Goal: Transaction & Acquisition: Purchase product/service

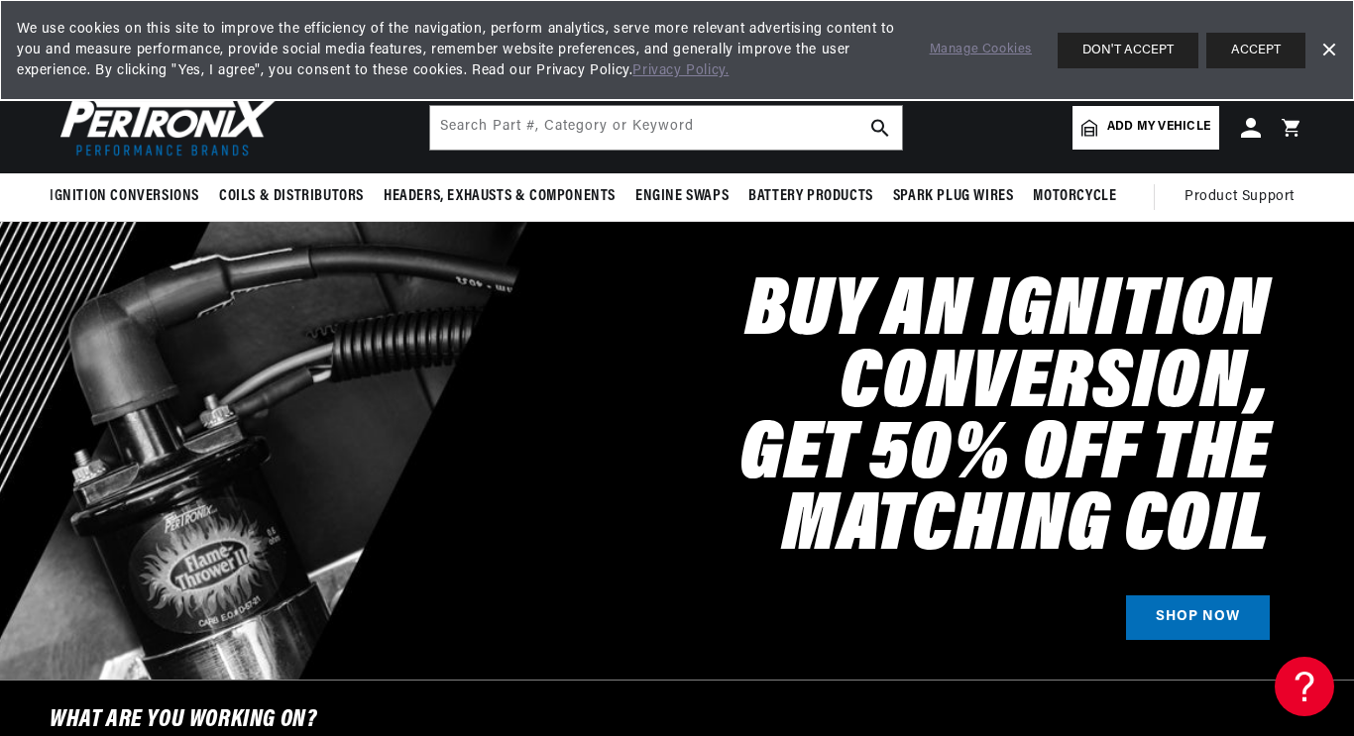
scroll to position [0, 1131]
click at [92, 207] on span "Ignition Conversions" at bounding box center [125, 196] width 150 height 21
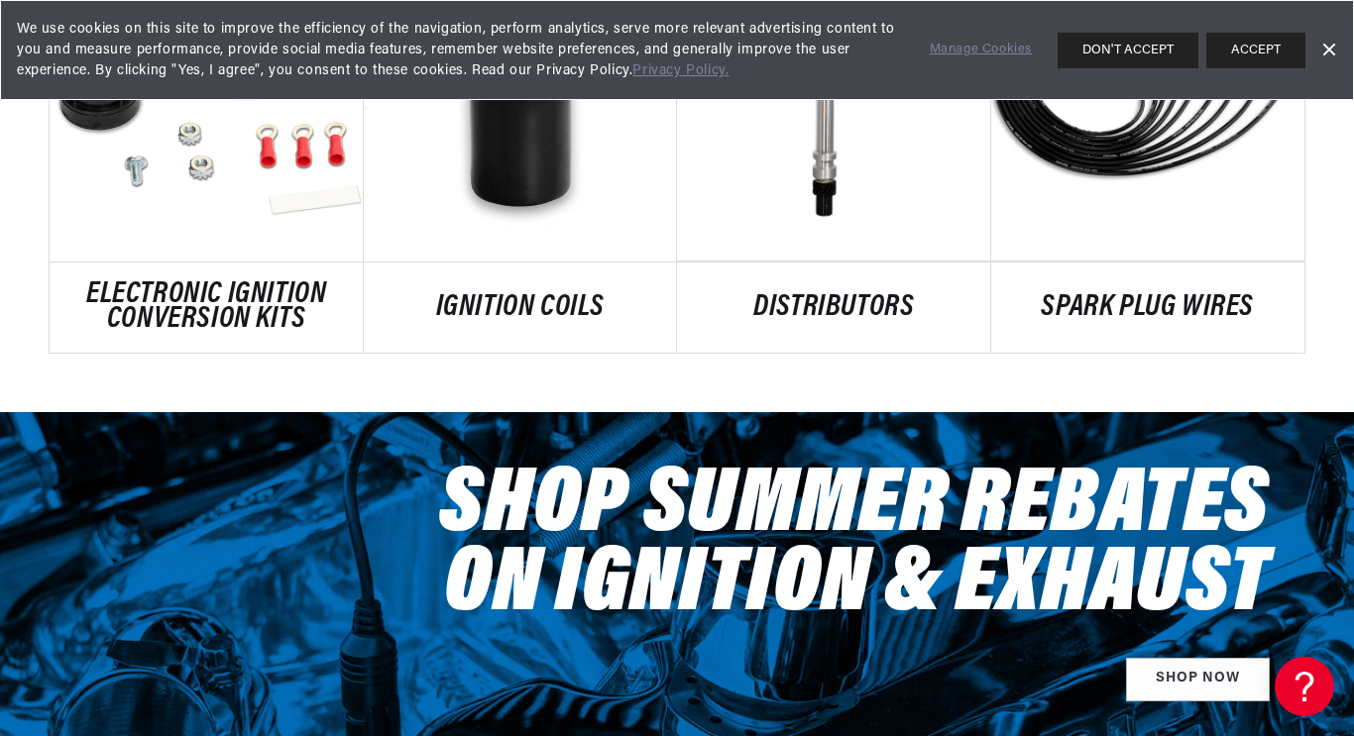
scroll to position [1422, 0]
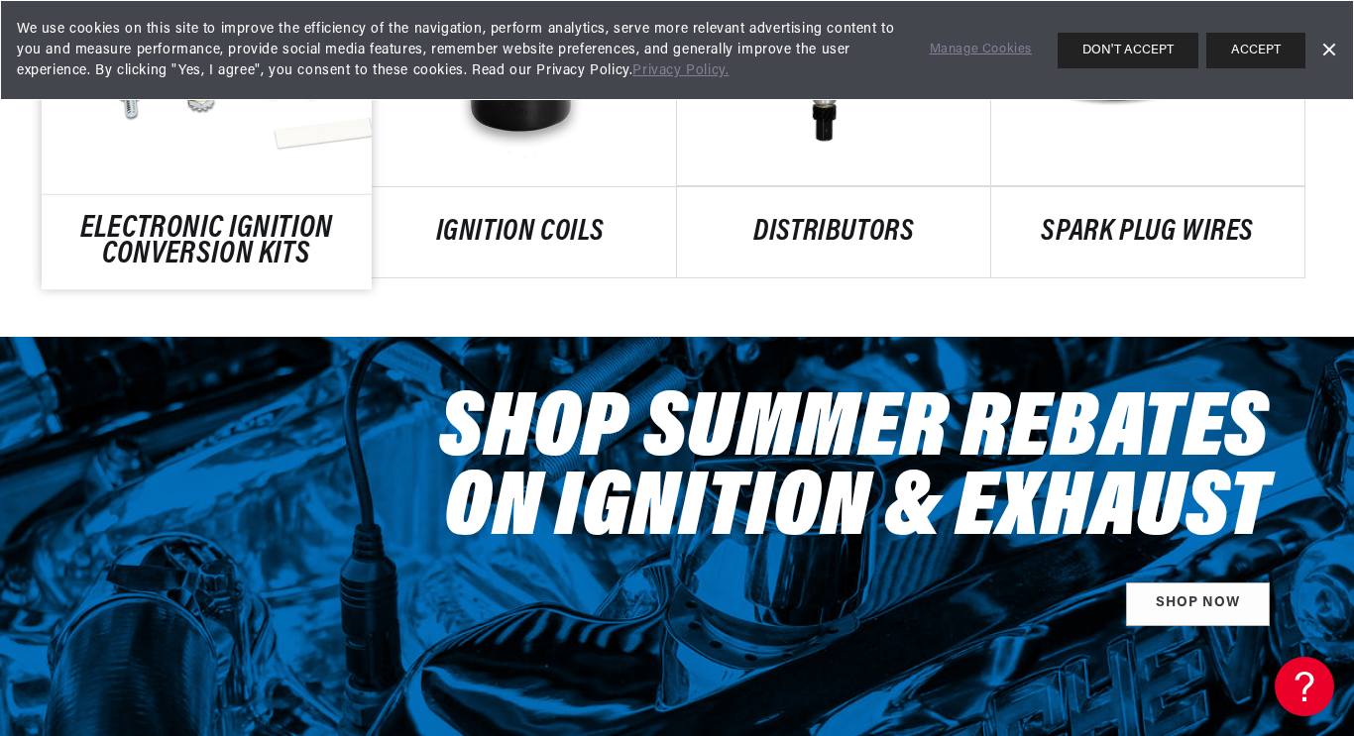
click at [119, 269] on link "ELECTRONIC IGNITION CONVERSION KITS" at bounding box center [206, 242] width 329 height 54
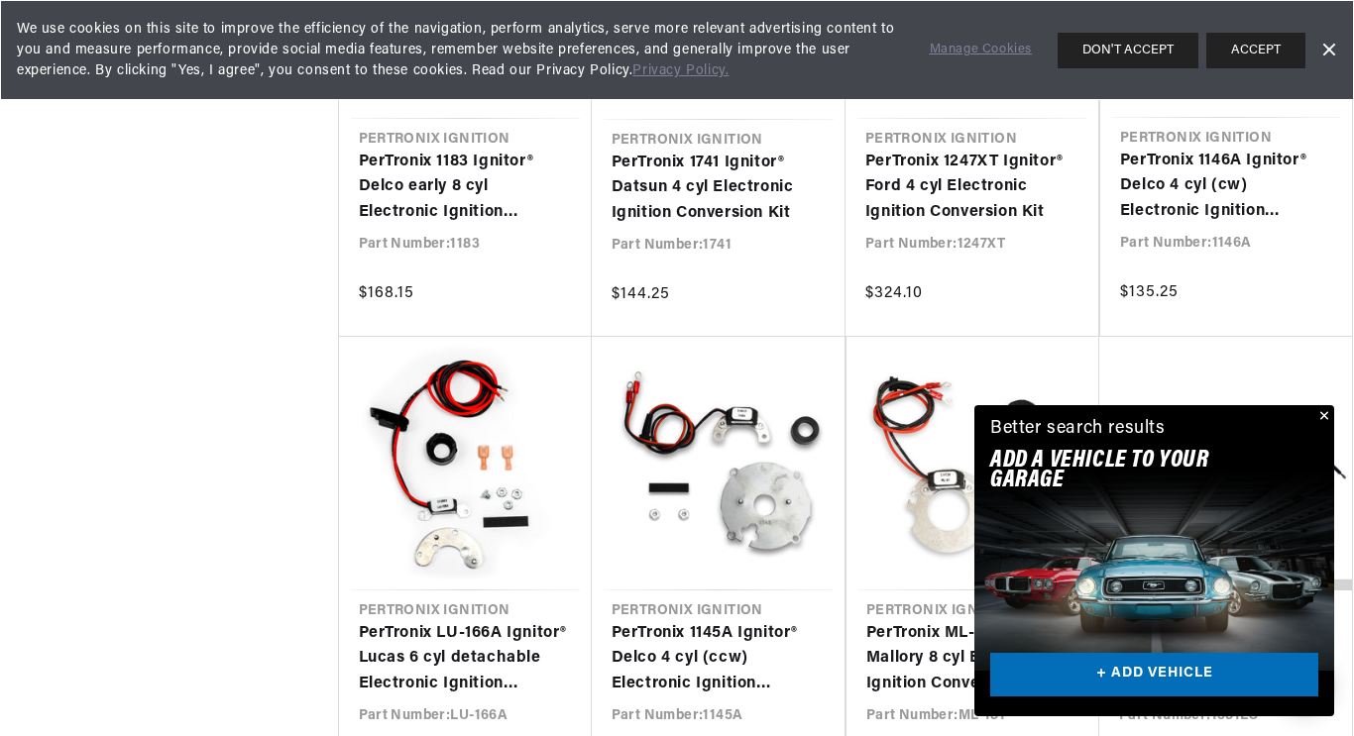
scroll to position [3497, 0]
click at [1310, 405] on button "Close" at bounding box center [1322, 417] width 24 height 24
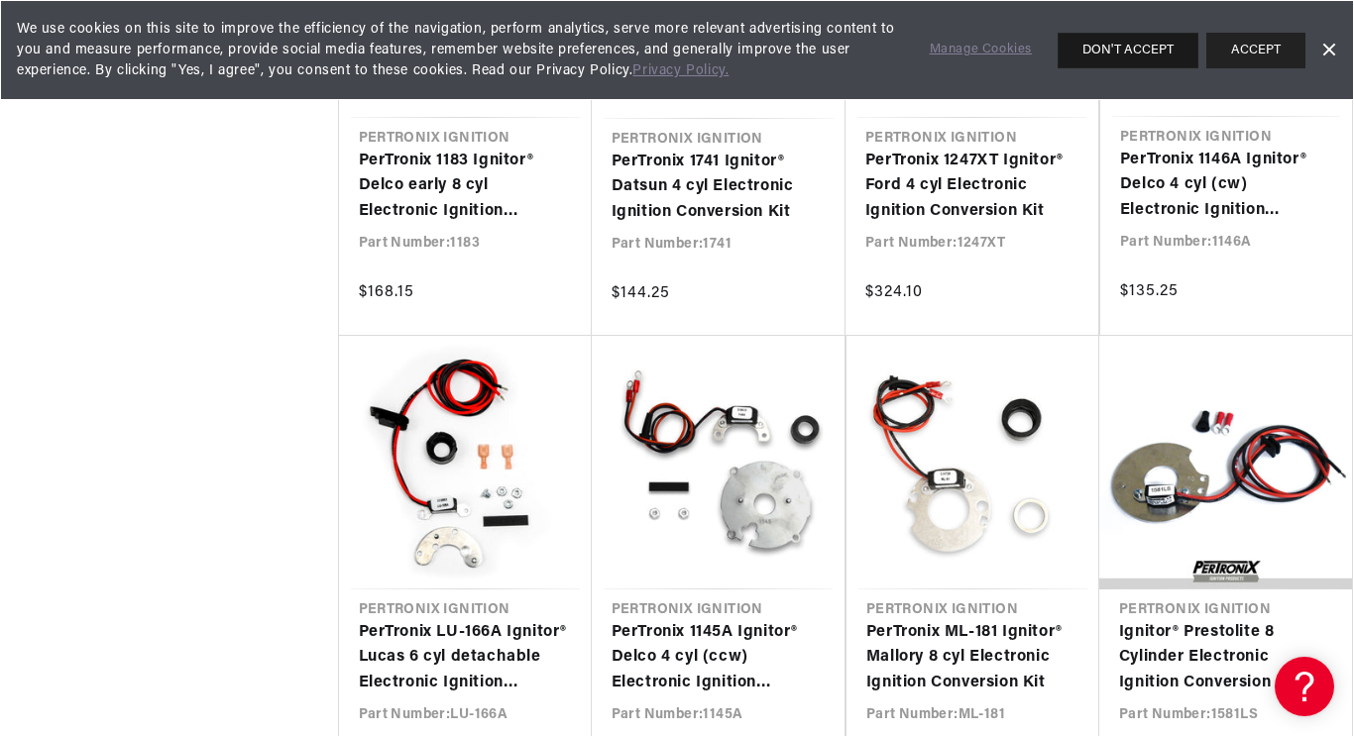
click at [1150, 48] on button "DON'T ACCEPT" at bounding box center [1128, 51] width 141 height 36
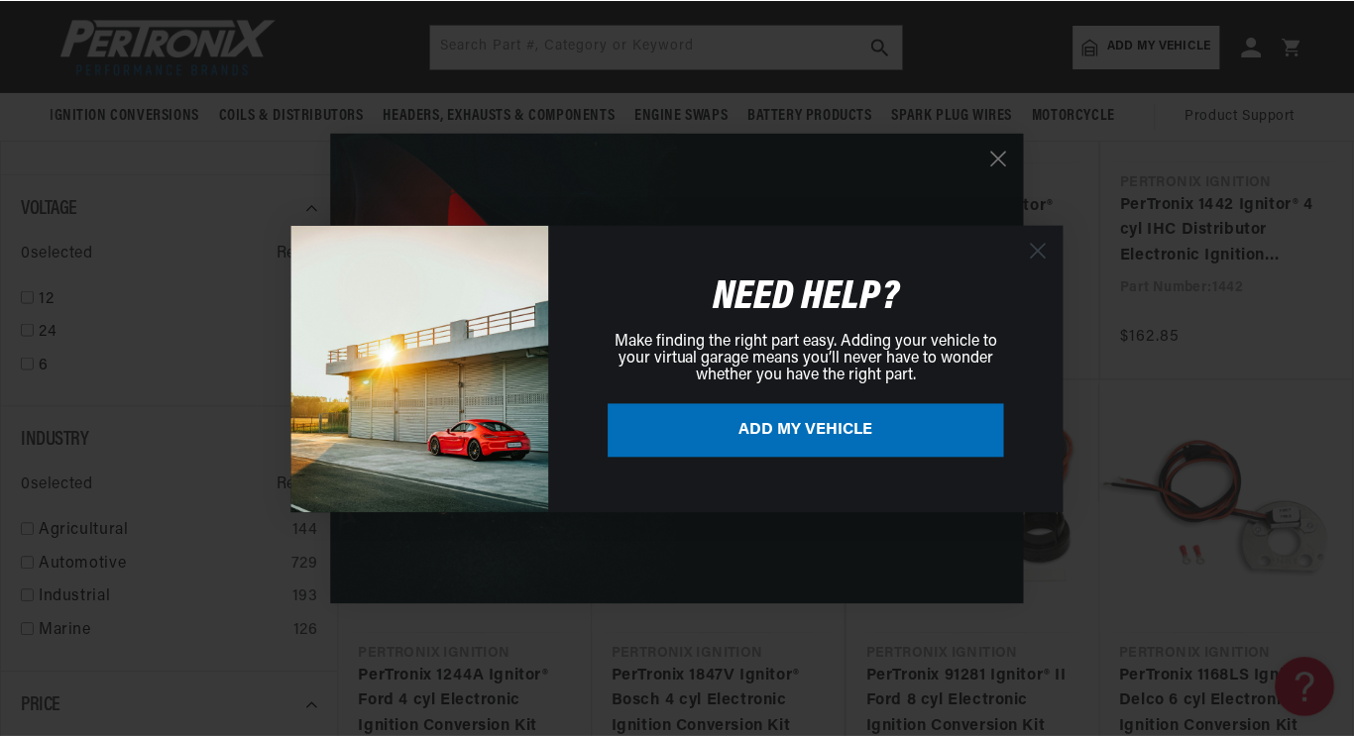
scroll to position [0, 2266]
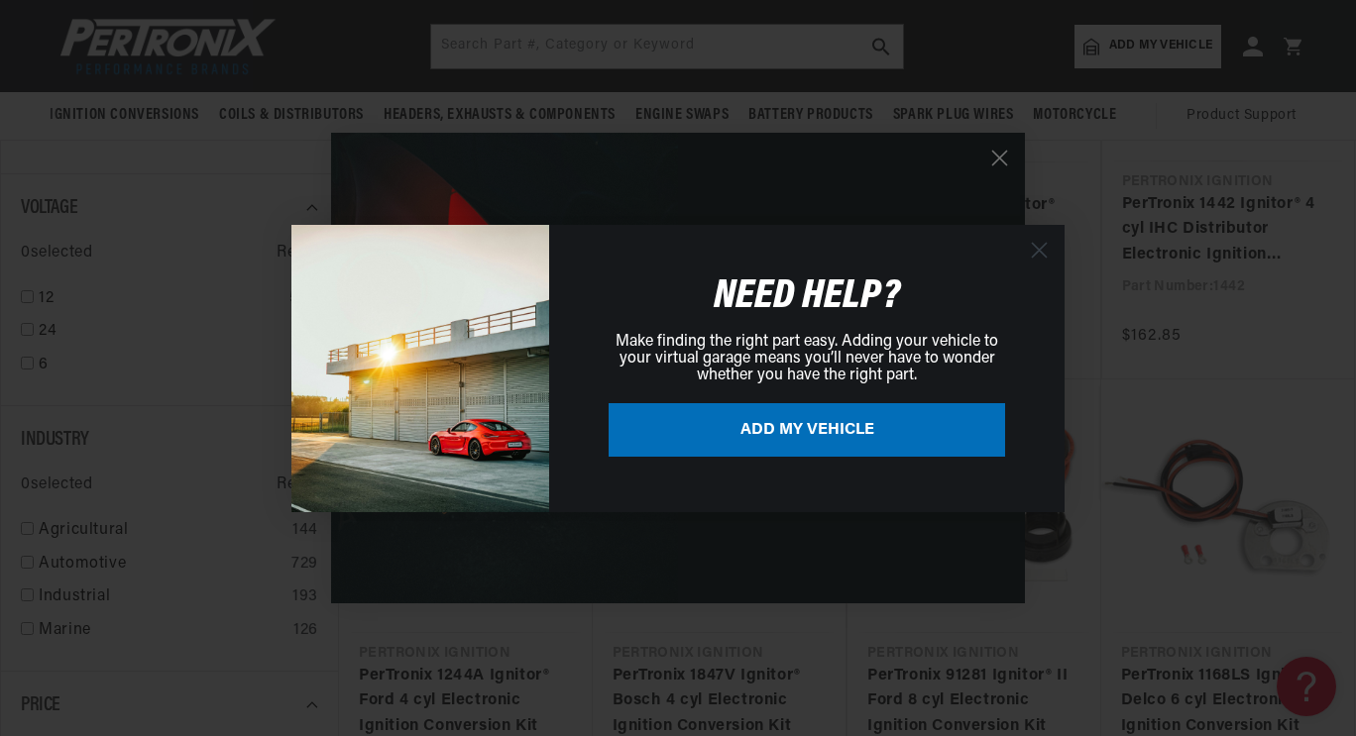
click at [997, 172] on div "Close dialog NEED HELP? Make finding the right part easy. Adding your vehicle t…" at bounding box center [678, 368] width 1356 height 736
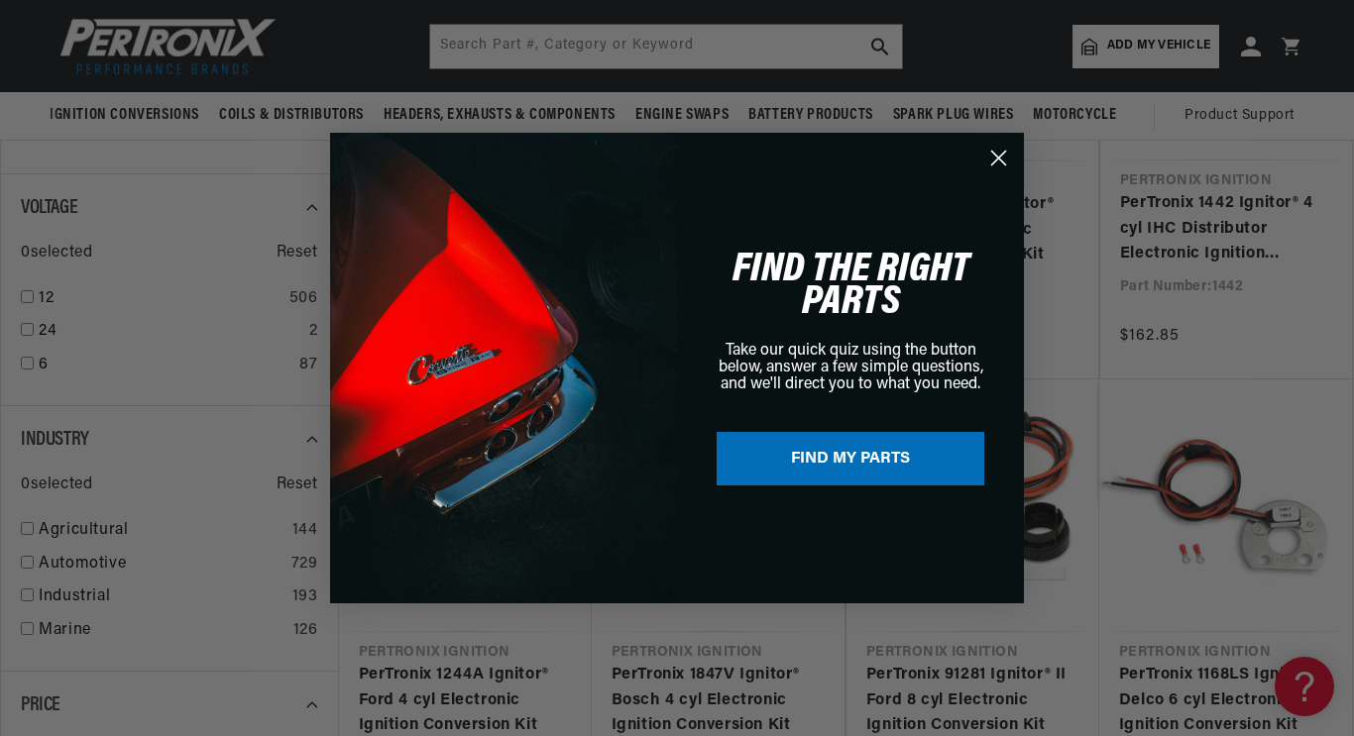
scroll to position [0, 2262]
click at [1007, 170] on circle "Close dialog" at bounding box center [998, 158] width 33 height 33
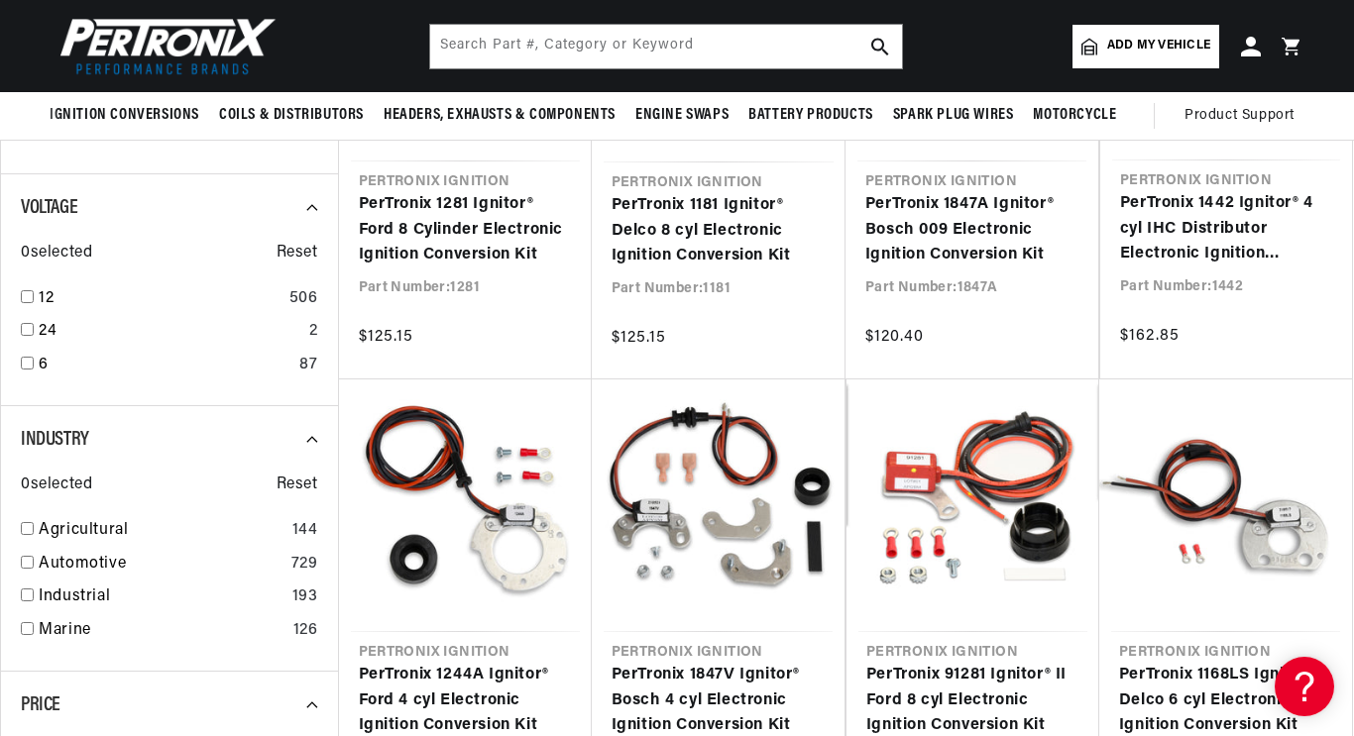
scroll to position [0, 0]
click at [440, 48] on input "text" at bounding box center [666, 47] width 472 height 44
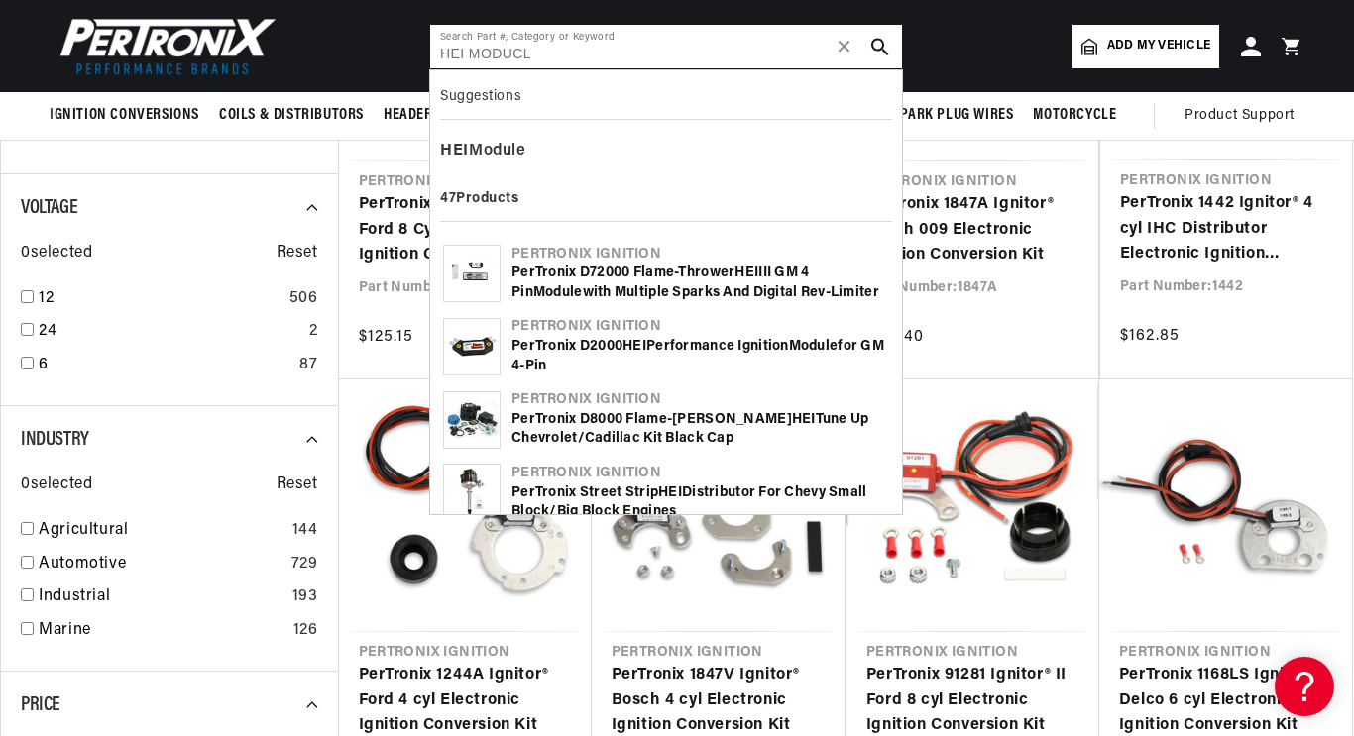
scroll to position [0, 1131]
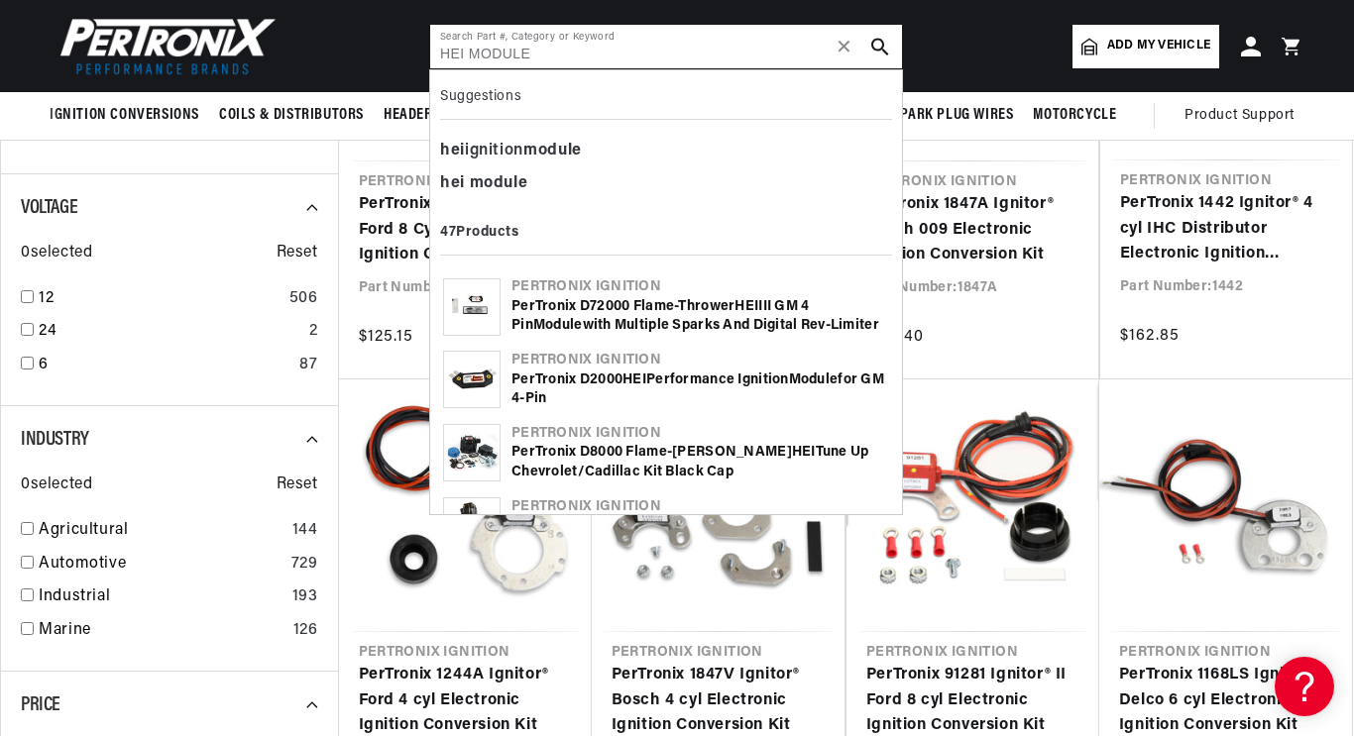
type input "HEI MODULE"
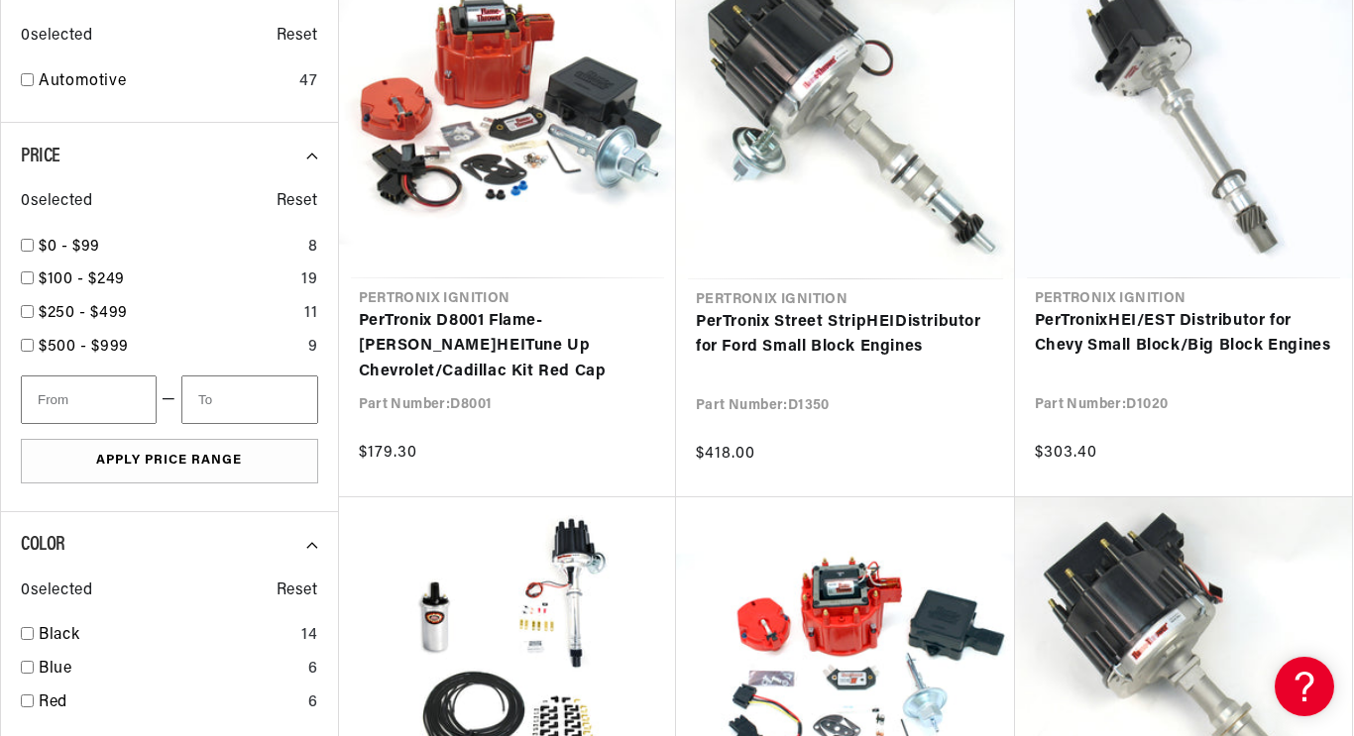
scroll to position [0, 2262]
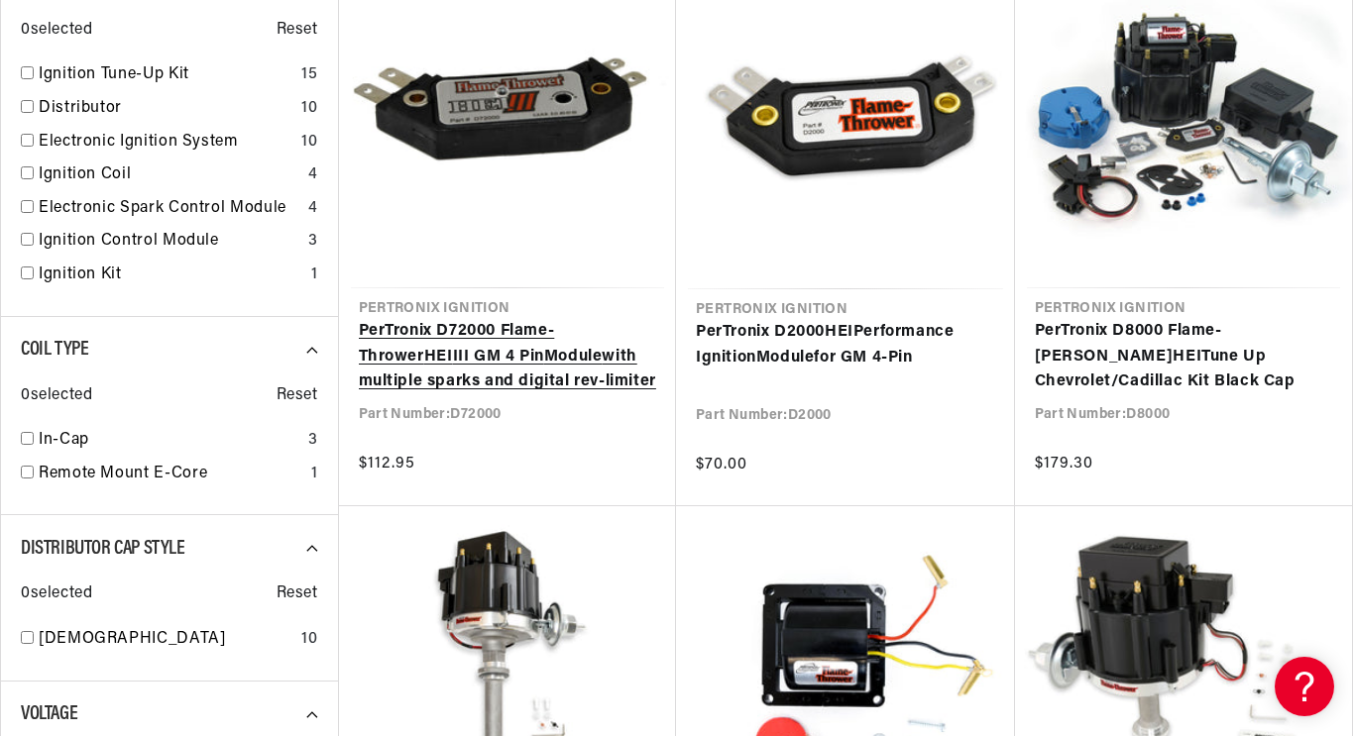
click at [380, 395] on link "PerTronix D72000 Flame-Thrower HEI III GM 4 Pin Module with multiple sparks and…" at bounding box center [508, 357] width 298 height 76
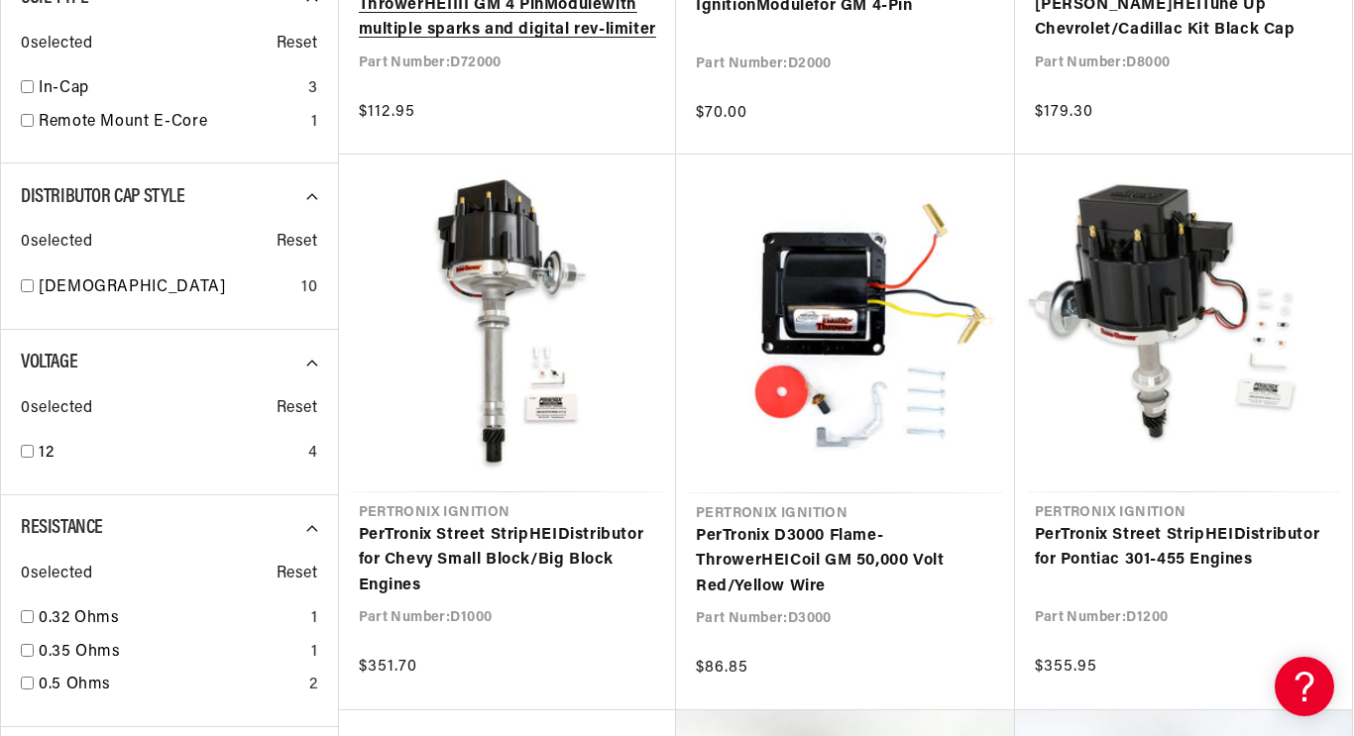
scroll to position [793, 0]
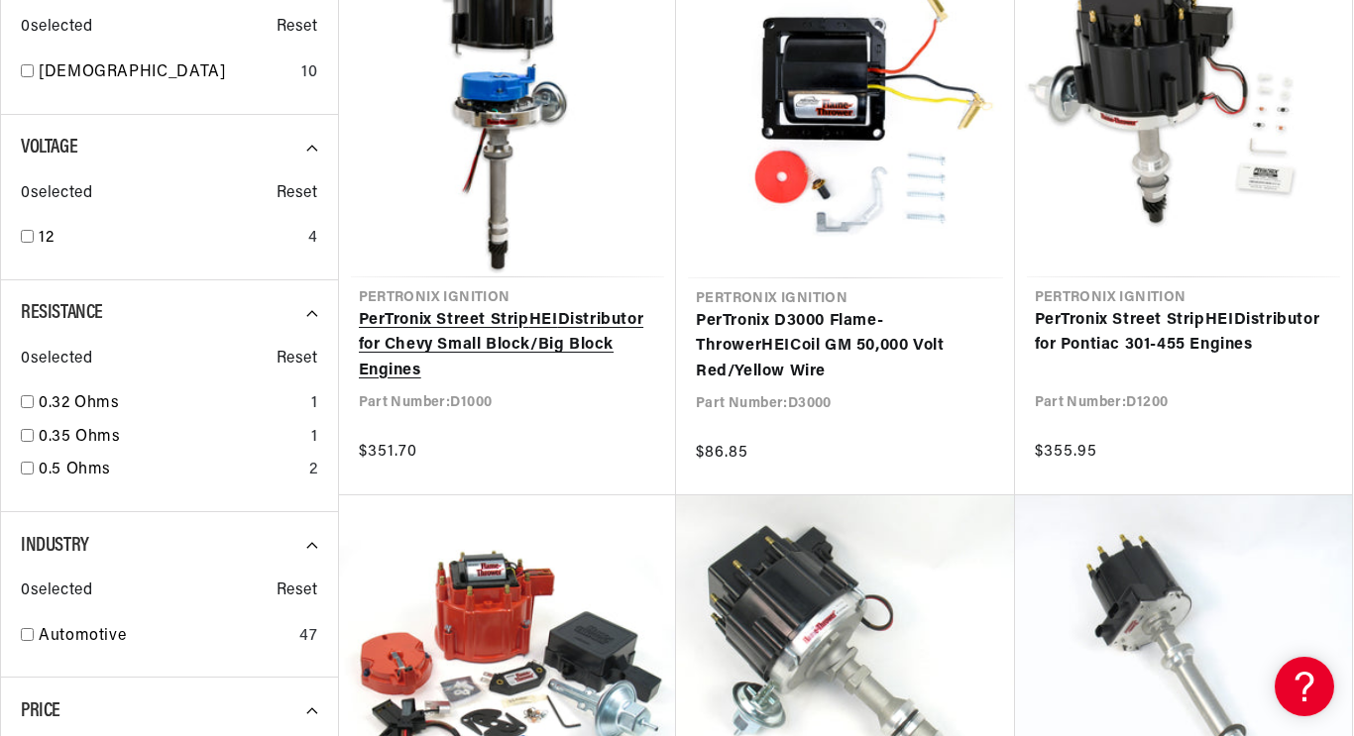
click at [398, 385] on link "PerTronix Street Strip HEI Distributor for Chevy Small Block/Big Block Engines" at bounding box center [508, 346] width 298 height 76
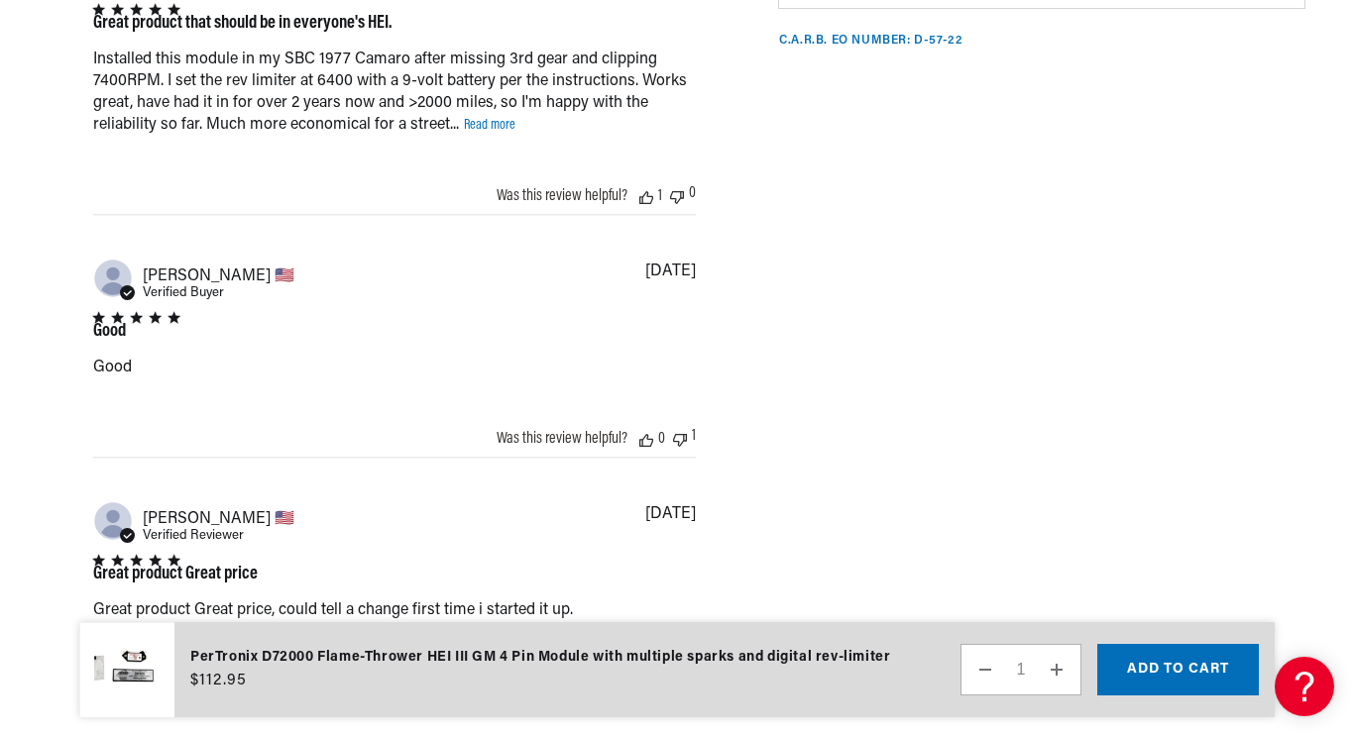
scroll to position [1633, 0]
click at [488, 132] on link "Read more" at bounding box center [490, 124] width 52 height 15
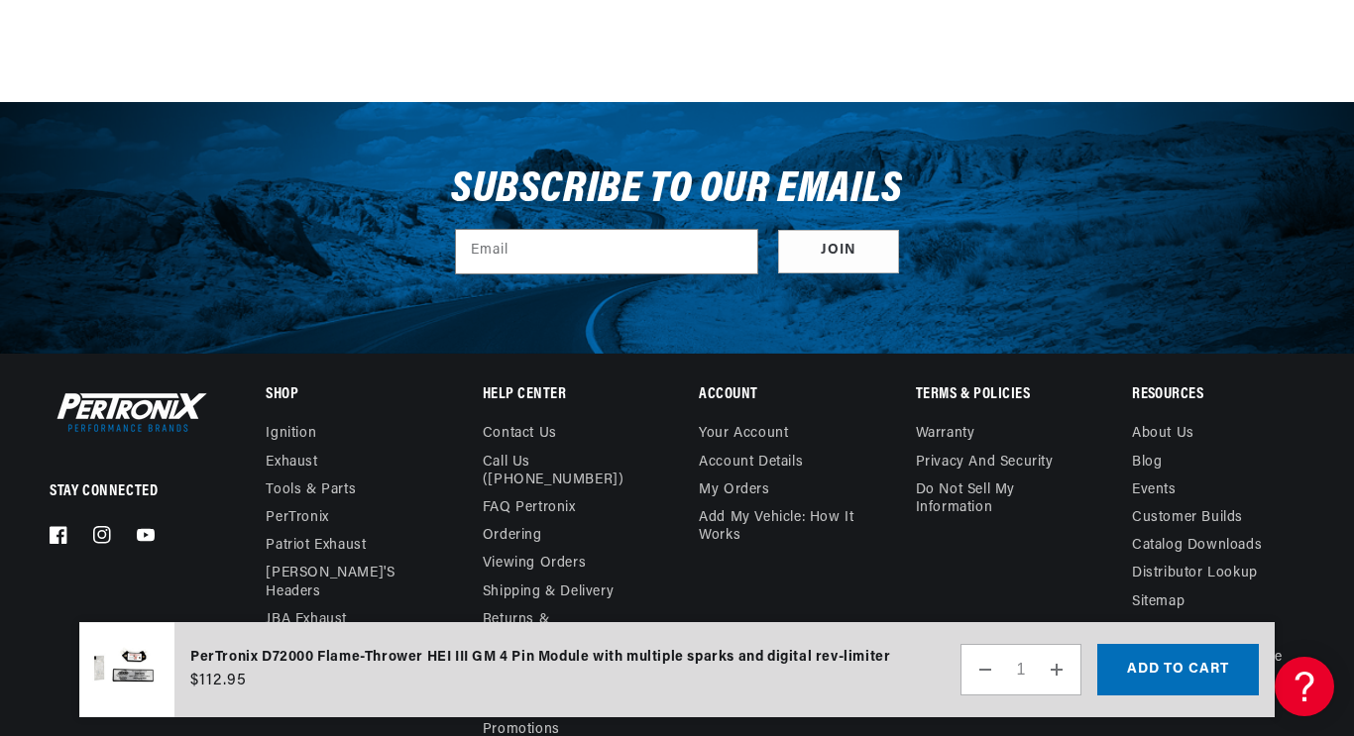
scroll to position [2671, 0]
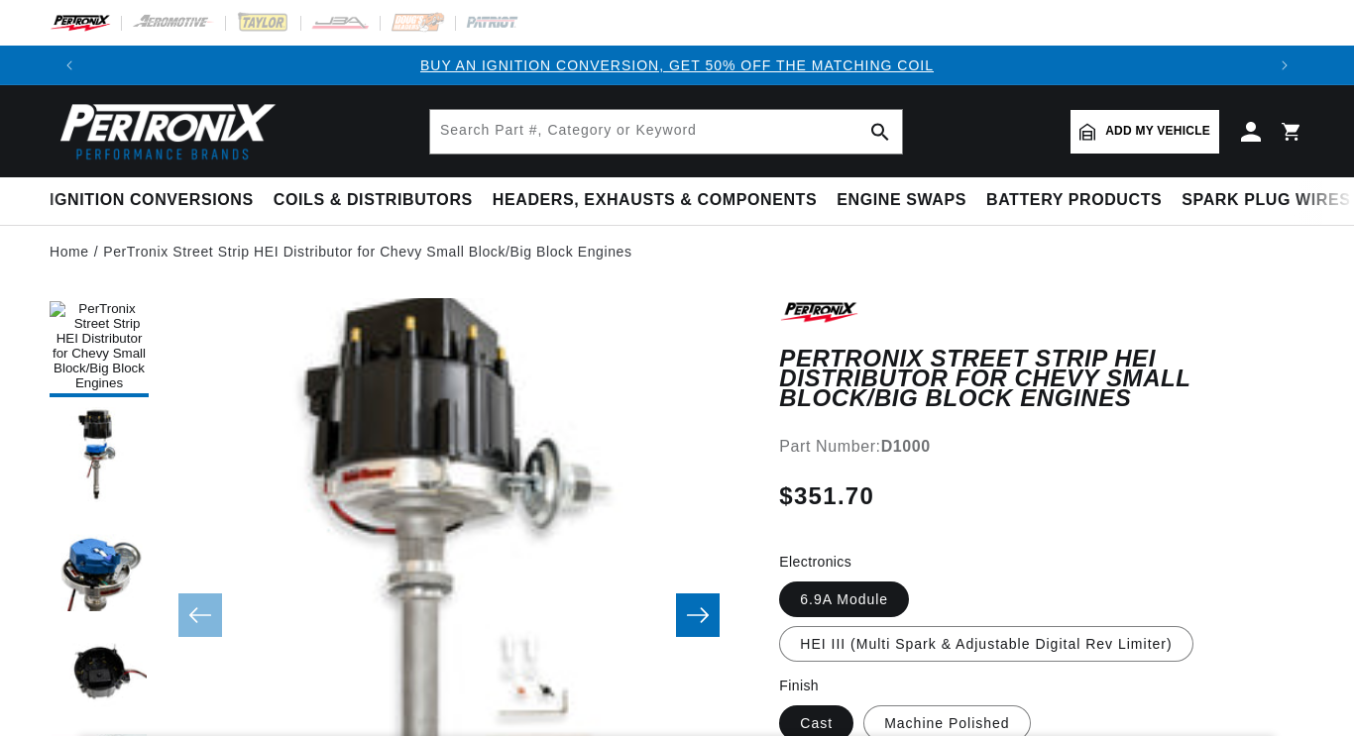
scroll to position [243, 0]
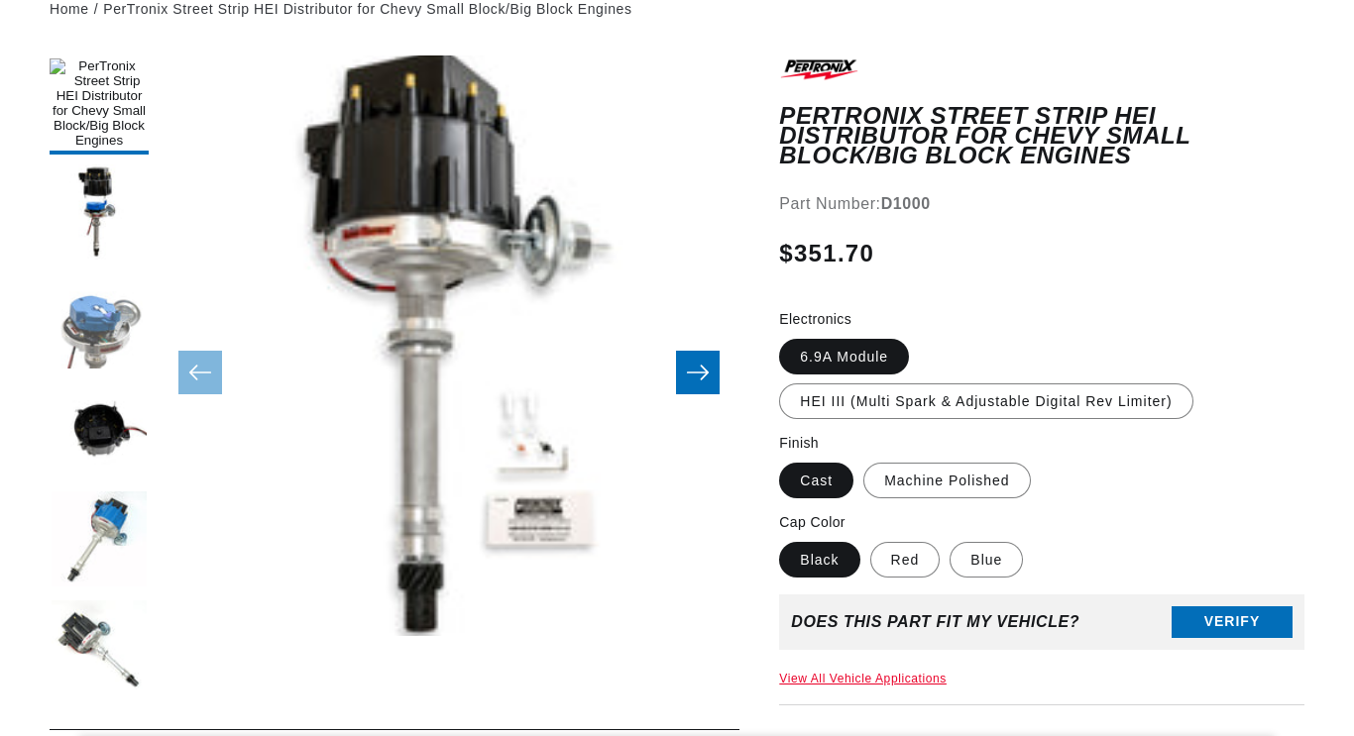
click at [106, 373] on button "Load image 3 in gallery view" at bounding box center [99, 323] width 99 height 99
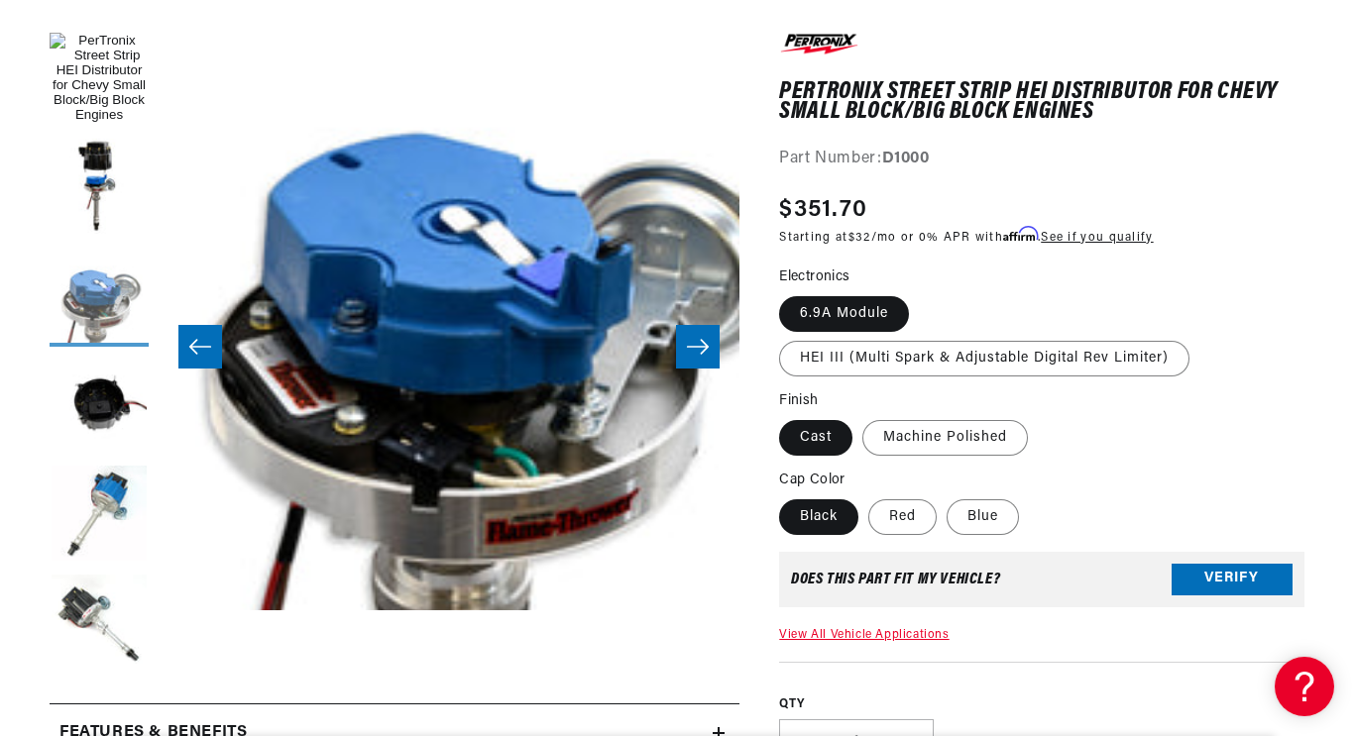
scroll to position [0, 0]
click at [116, 554] on button "Load image 5 in gallery view" at bounding box center [99, 515] width 99 height 99
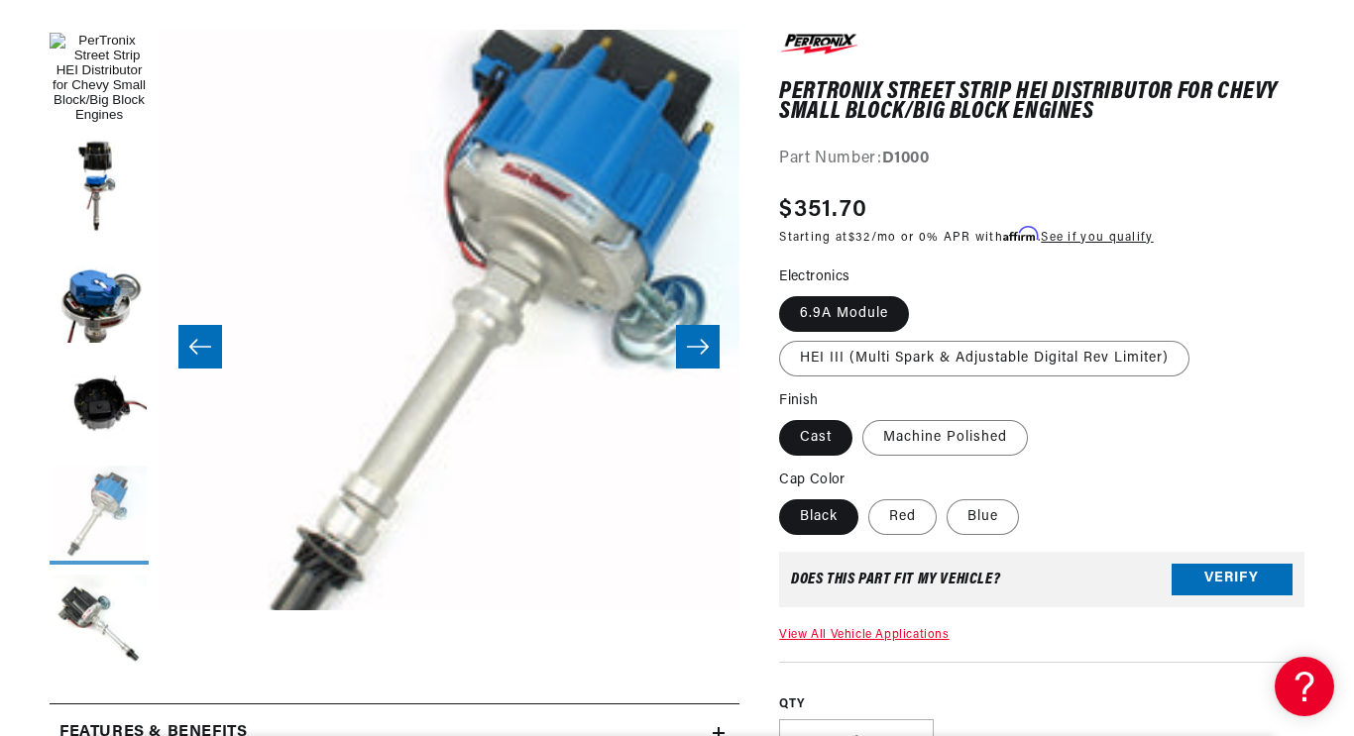
scroll to position [0, 1131]
click at [82, 674] on button "Load image 6 in gallery view" at bounding box center [99, 624] width 99 height 99
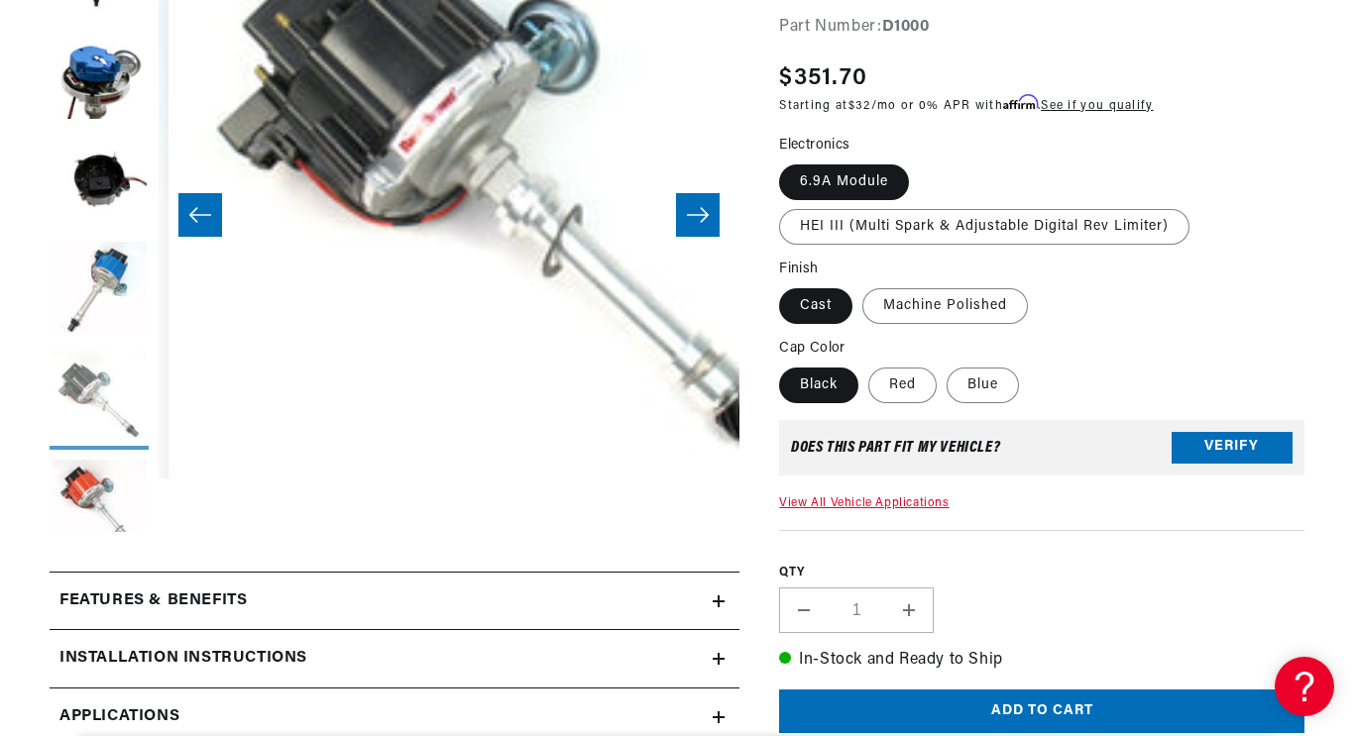
scroll to position [0, 2262]
click at [1189, 245] on label "HEI III (Multi Spark & Adjustable Digital Rev Limiter)" at bounding box center [984, 227] width 410 height 36
click at [920, 162] on input "HEI III (Multi Spark & Adjustable Digital Rev Limiter)" at bounding box center [919, 161] width 1 height 1
radio input "true"
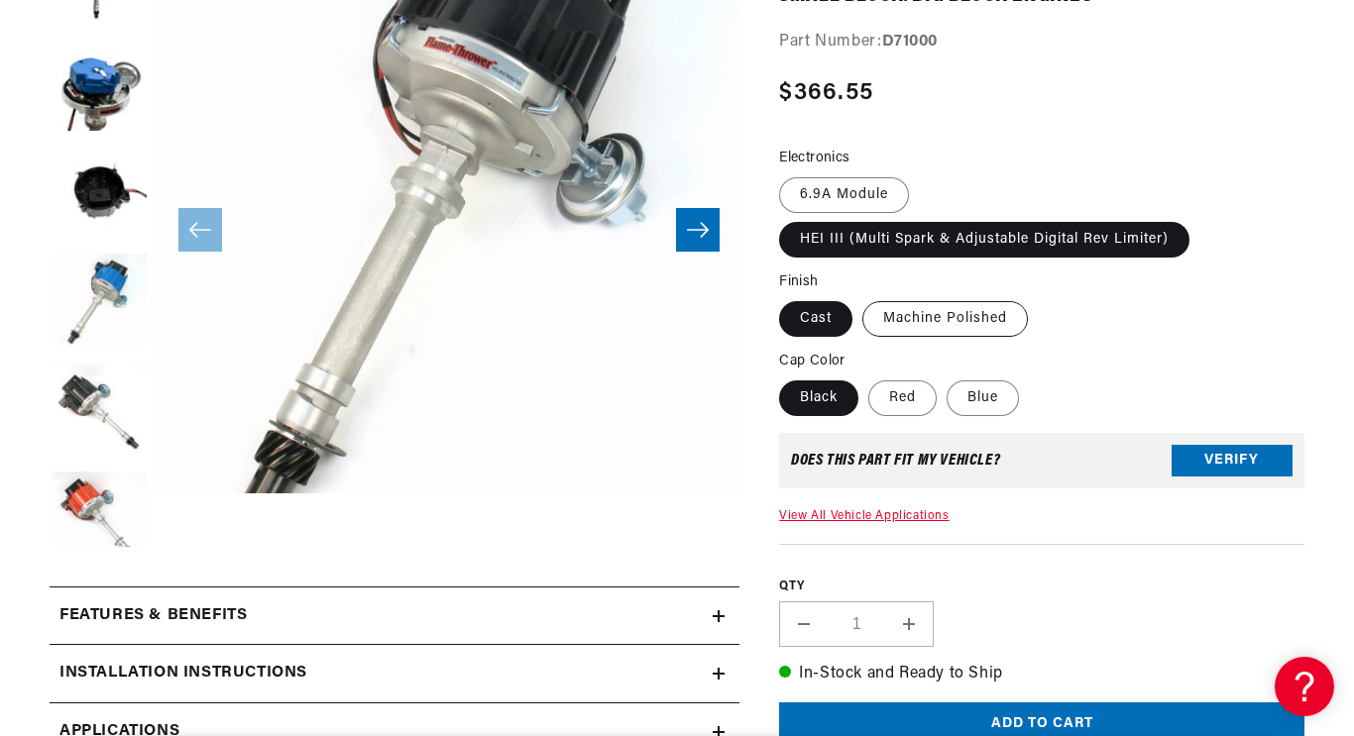
click at [1028, 337] on label "Machine Polished" at bounding box center [945, 319] width 166 height 36
click at [863, 298] on input "Machine Polished" at bounding box center [862, 297] width 1 height 1
radio input "true"
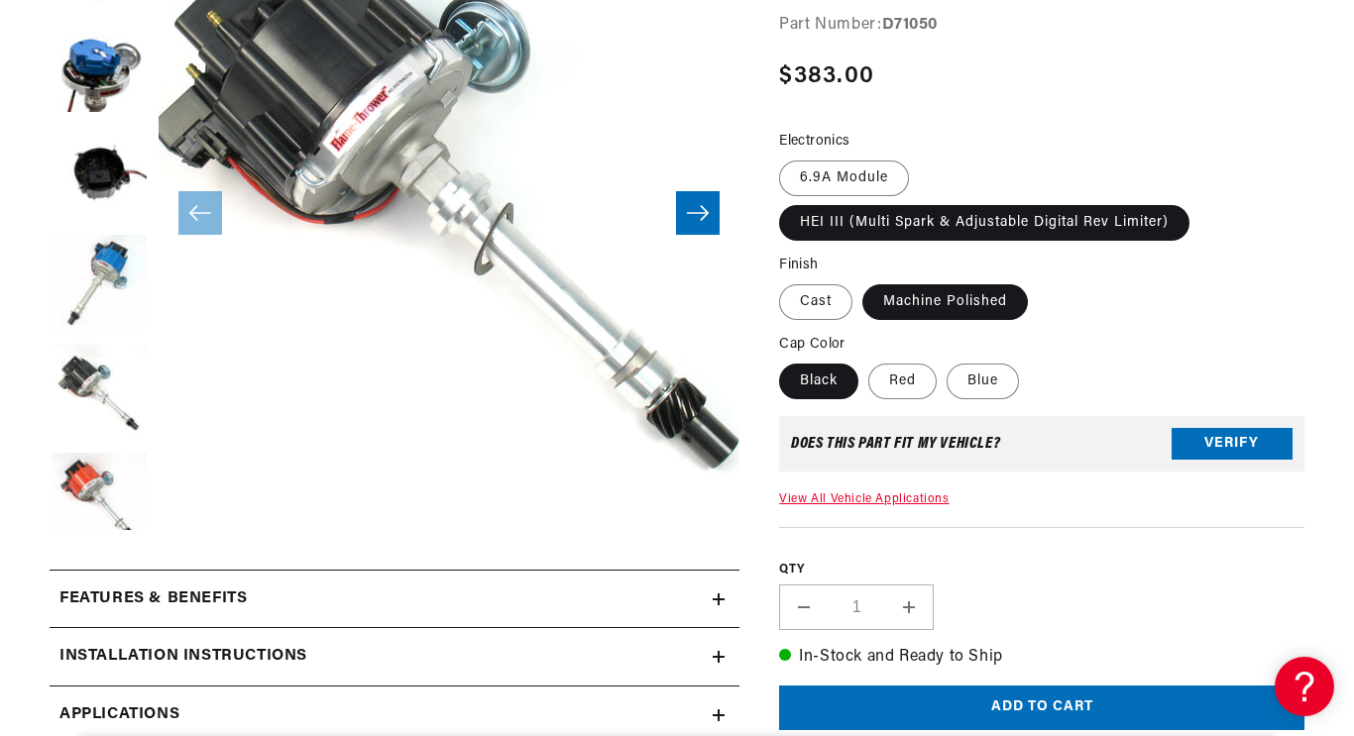
scroll to position [412, 0]
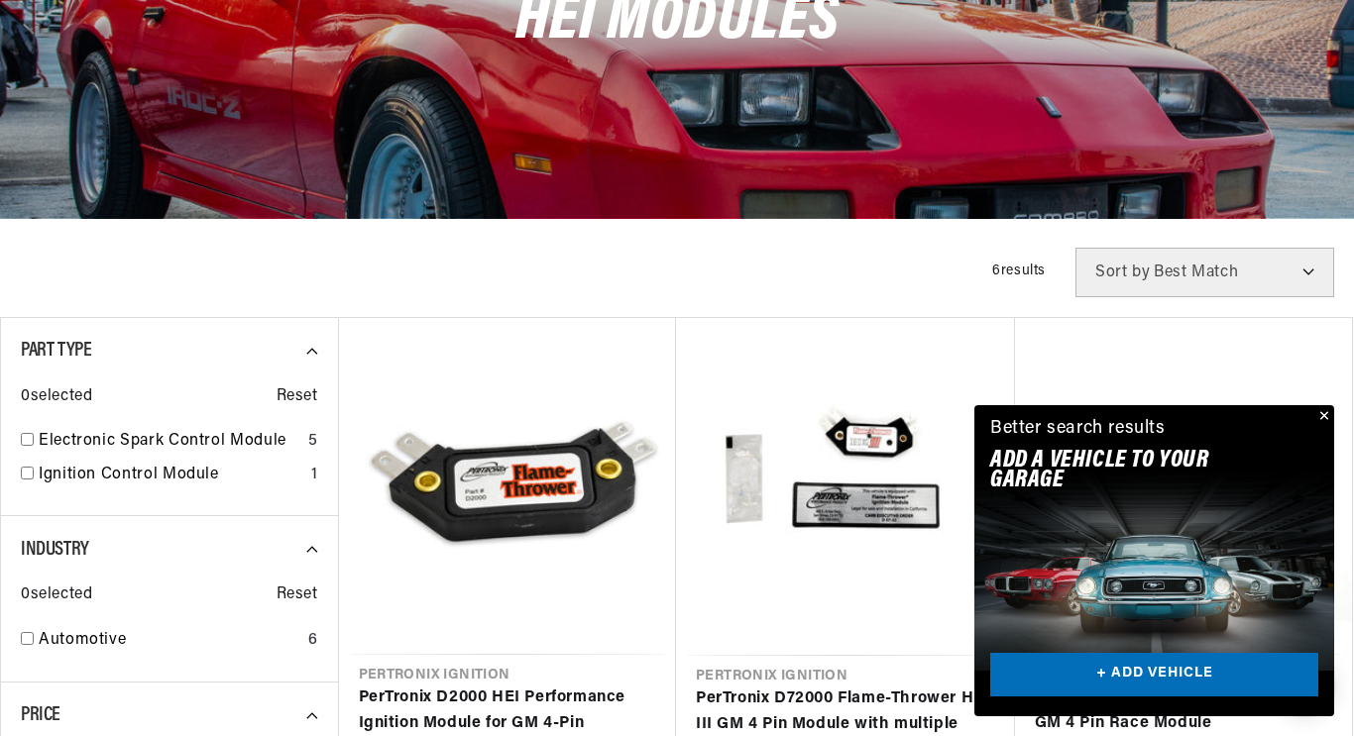
scroll to position [0, 1122]
